Goal: Task Accomplishment & Management: Manage account settings

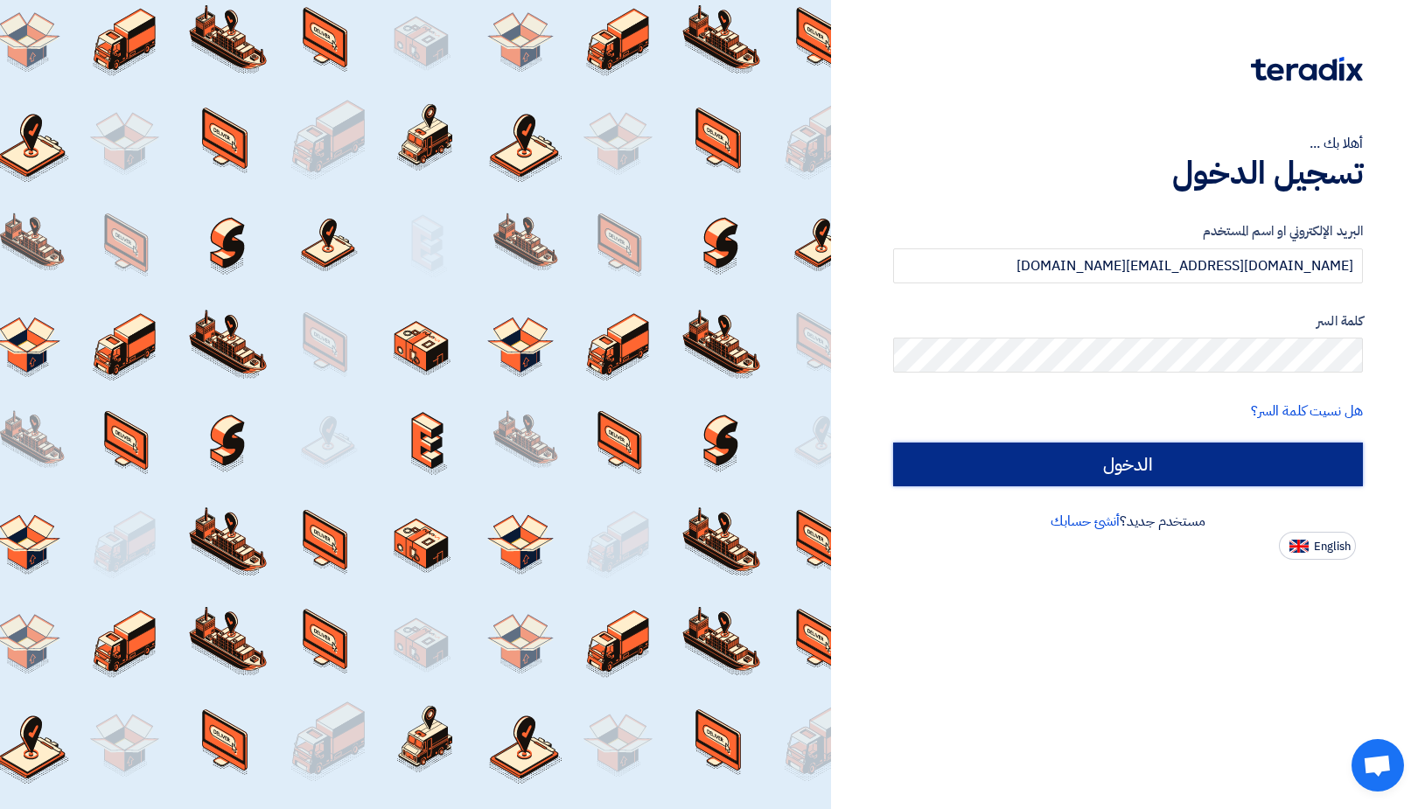
click at [1052, 455] on input "الدخول" at bounding box center [1128, 465] width 470 height 44
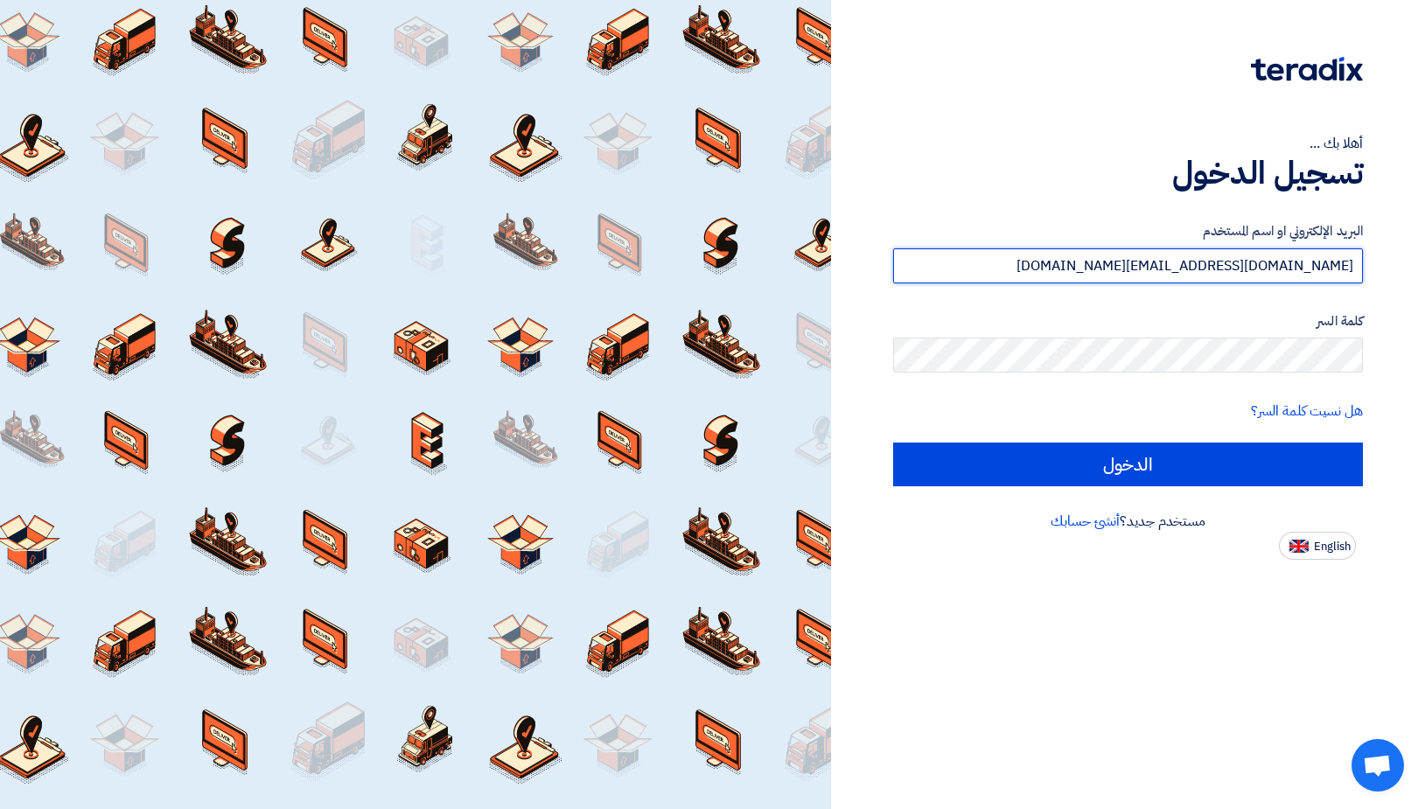
click at [1156, 255] on input "[DOMAIN_NAME][EMAIL_ADDRESS][DOMAIN_NAME]" at bounding box center [1128, 265] width 470 height 35
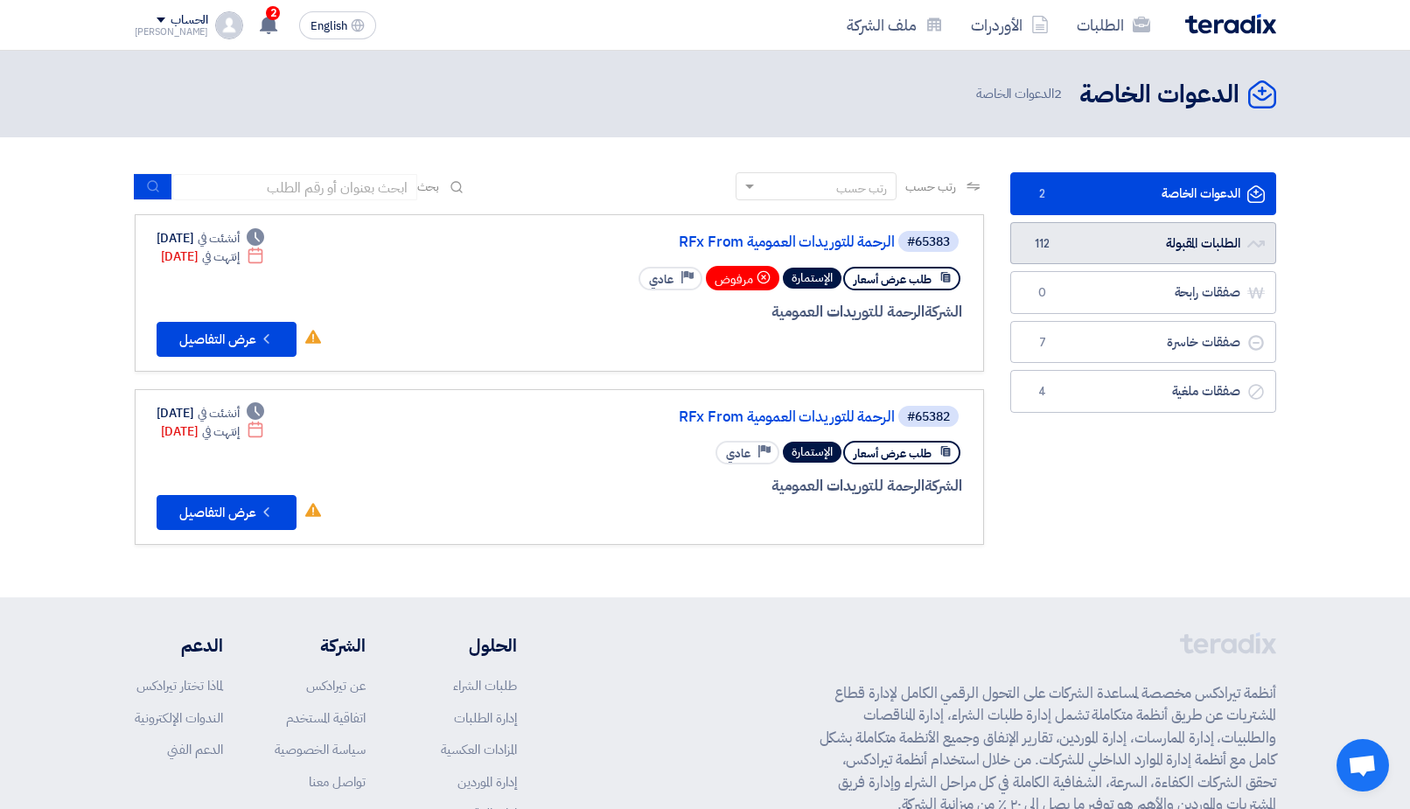
click at [1224, 241] on link "الطلبات المقبولة الطلبات المقبولة 112" at bounding box center [1143, 243] width 266 height 43
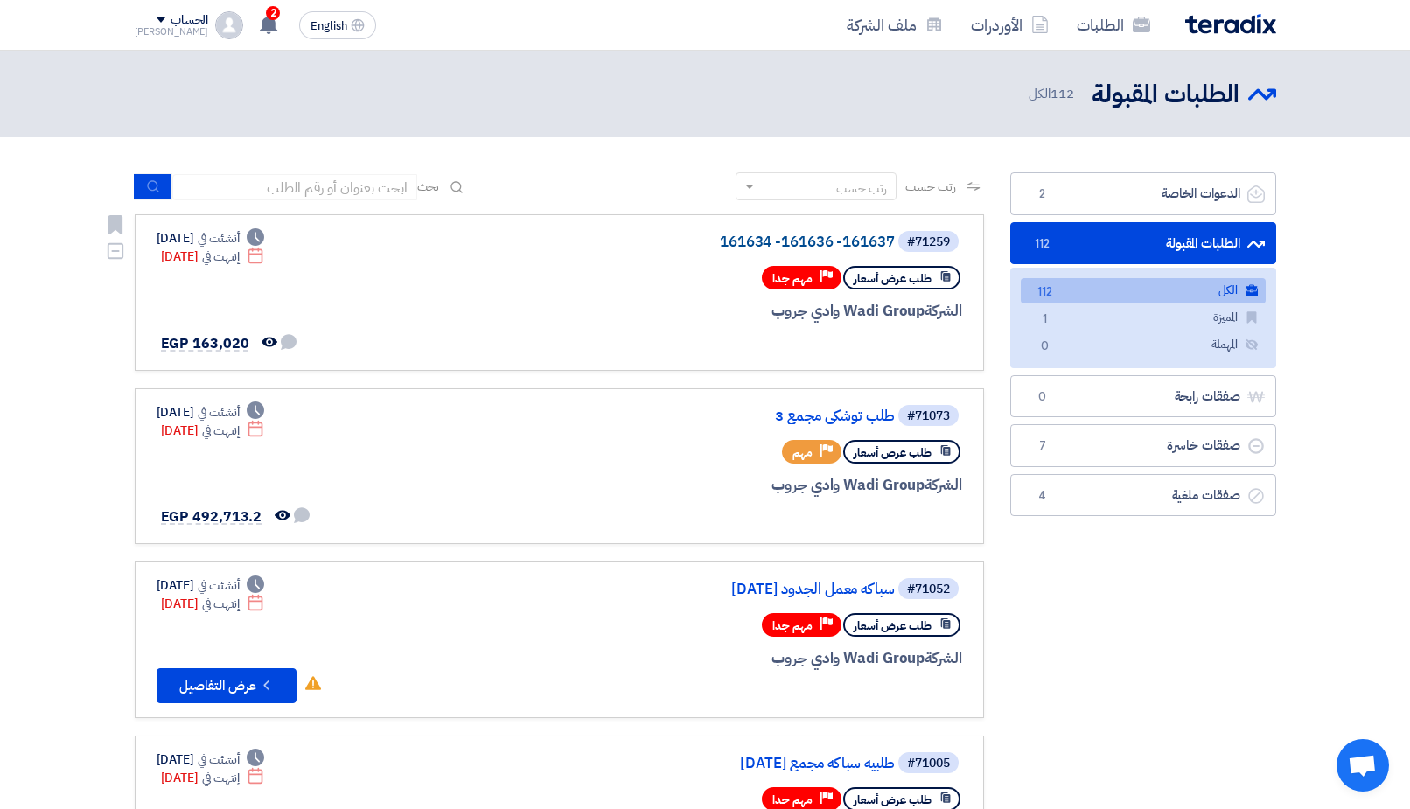
click at [859, 247] on link "161634 -161636 -161637" at bounding box center [720, 242] width 350 height 16
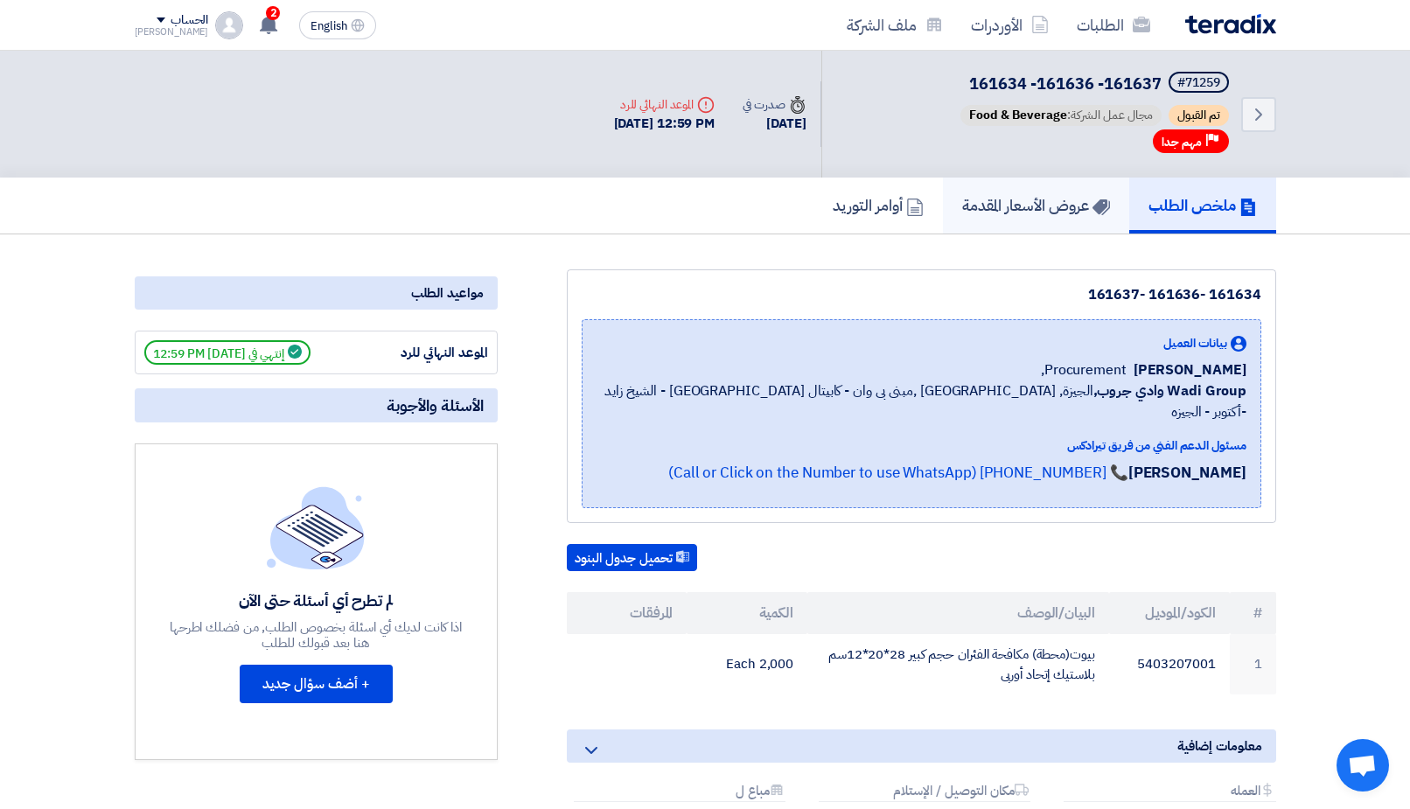
click at [1047, 206] on h5 "عروض الأسعار المقدمة" at bounding box center [1036, 205] width 148 height 20
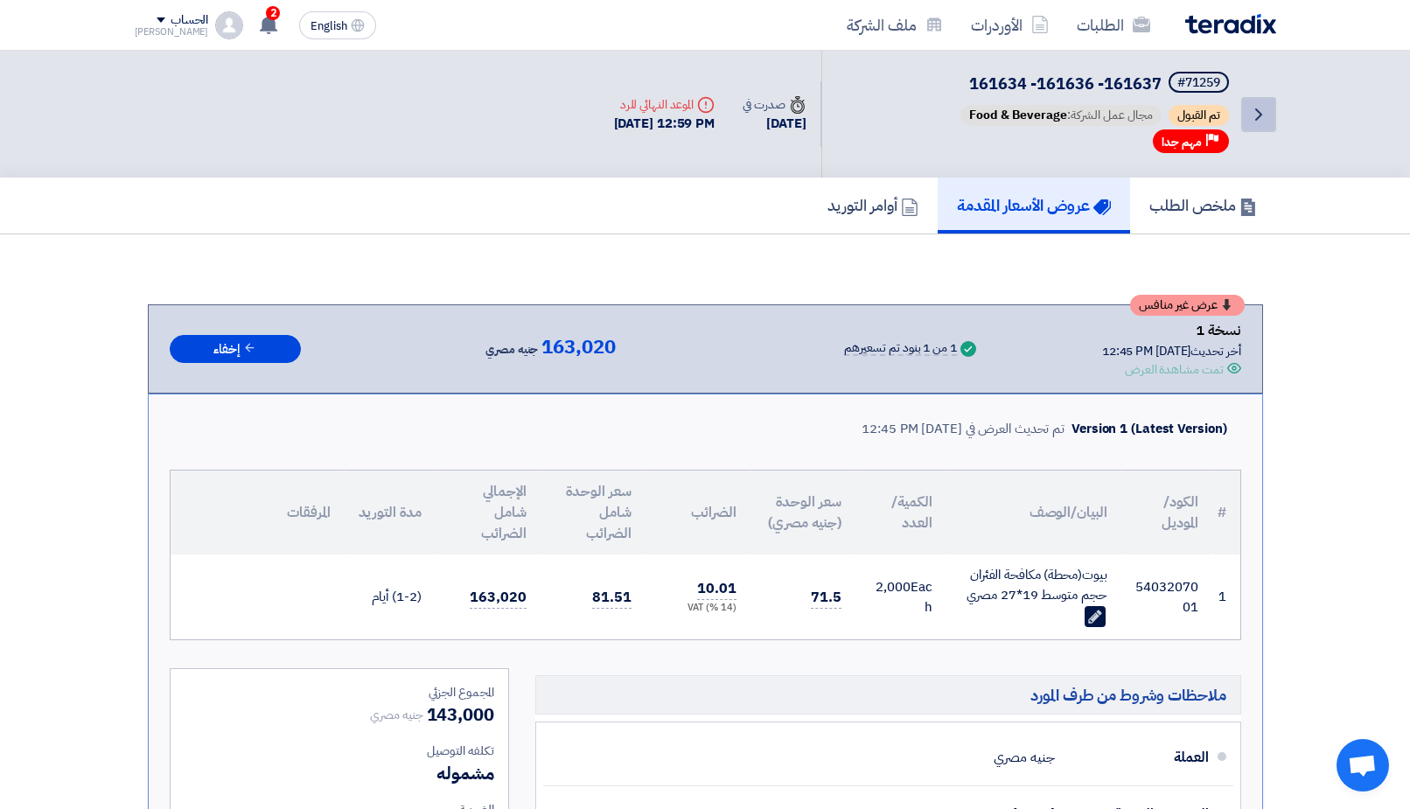
click at [1271, 118] on link "Back" at bounding box center [1258, 114] width 35 height 35
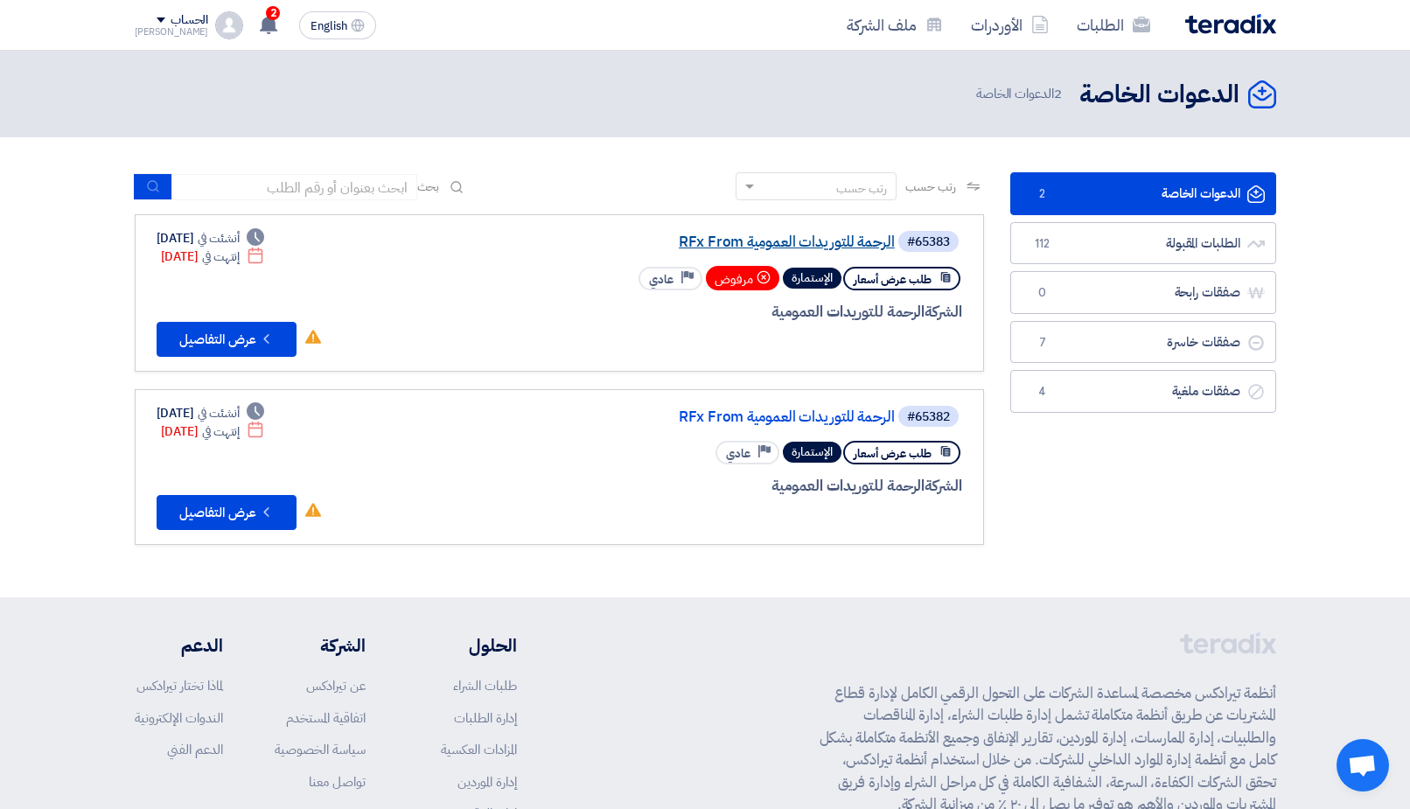
click at [721, 241] on link "RFx From الرحمة للتوريدات العمومية" at bounding box center [720, 242] width 350 height 16
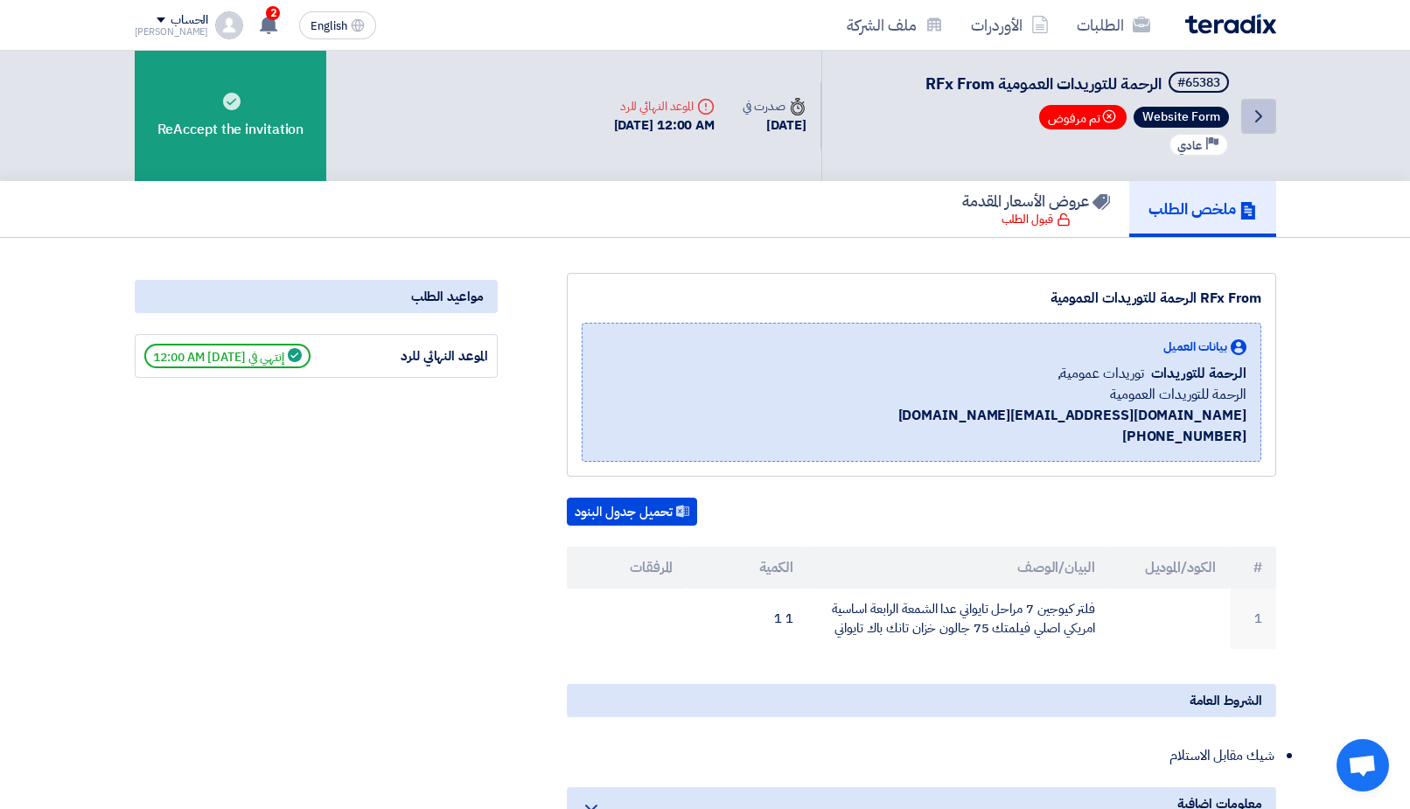
click at [1258, 122] on icon "Back" at bounding box center [1258, 116] width 21 height 21
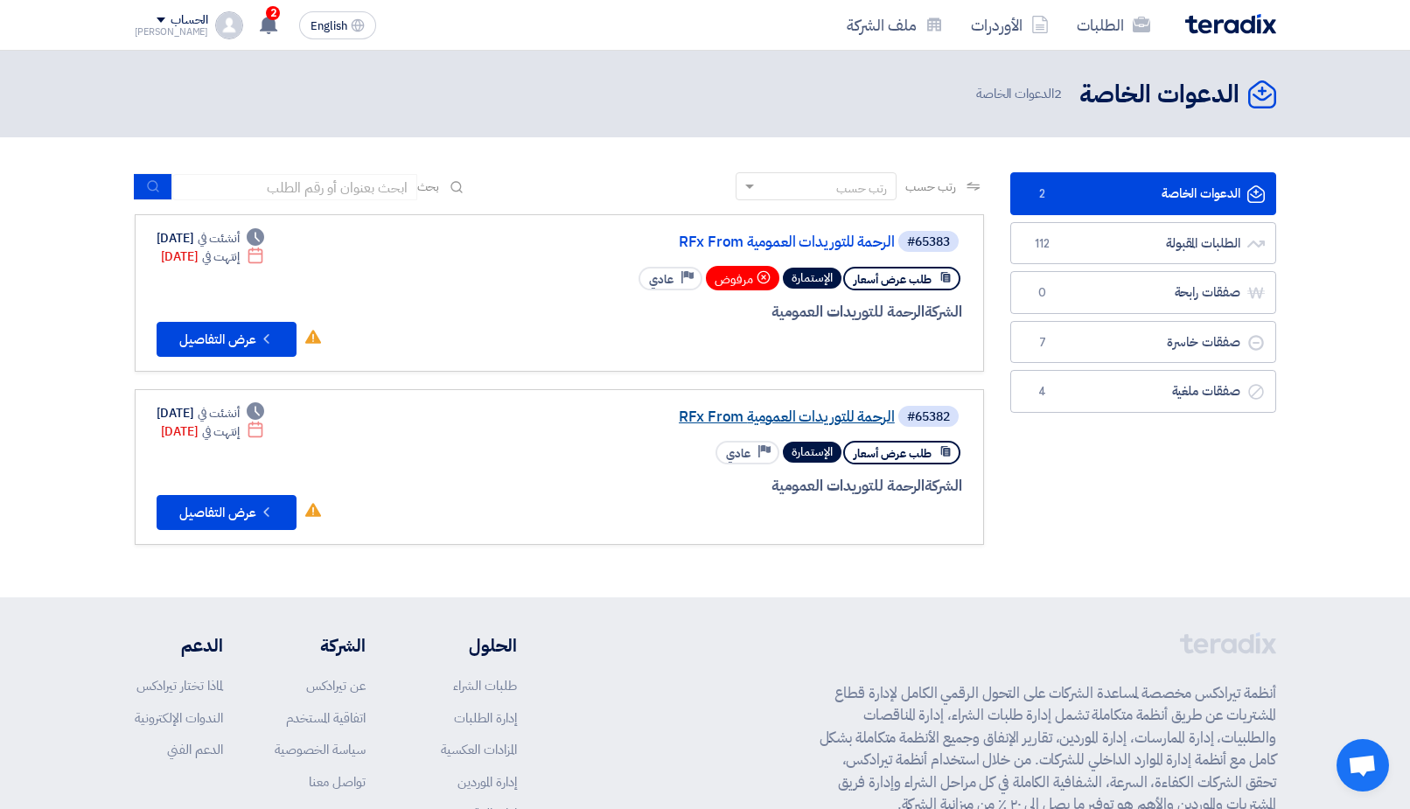
click at [806, 410] on link "RFx From الرحمة للتوريدات العمومية" at bounding box center [720, 417] width 350 height 16
